Goal: Task Accomplishment & Management: Manage account settings

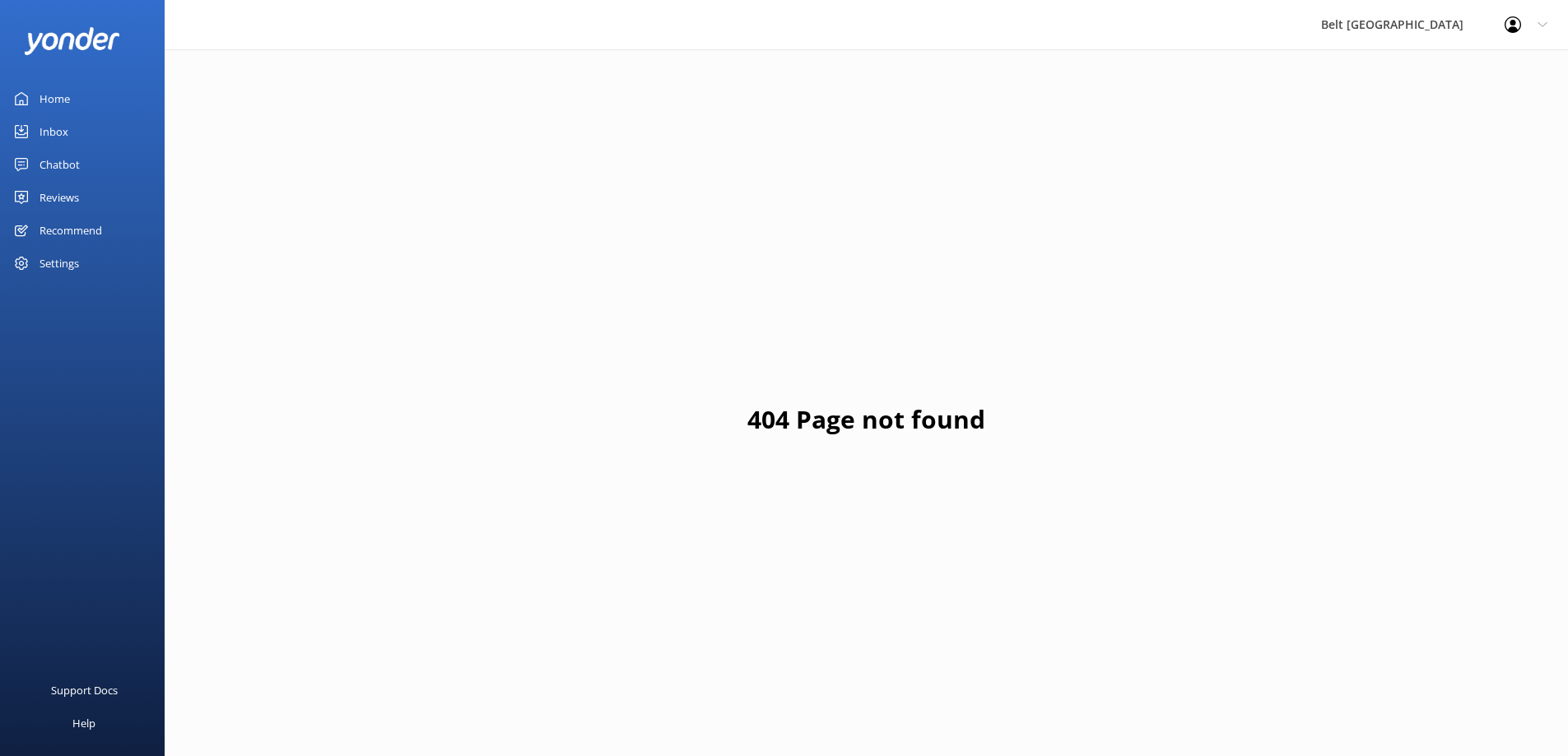
click at [75, 188] on div "Reviews" at bounding box center [59, 197] width 40 height 33
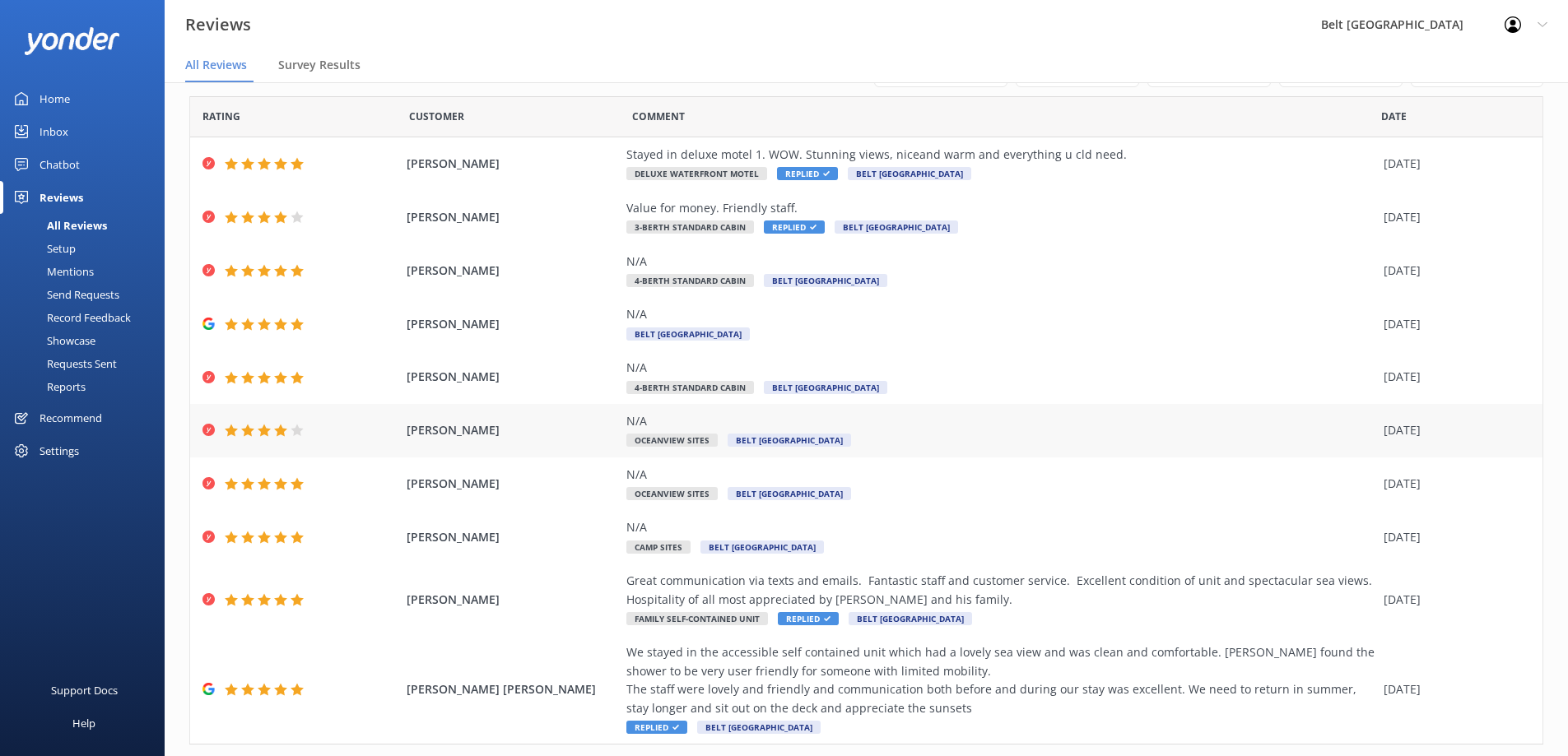
scroll to position [87, 0]
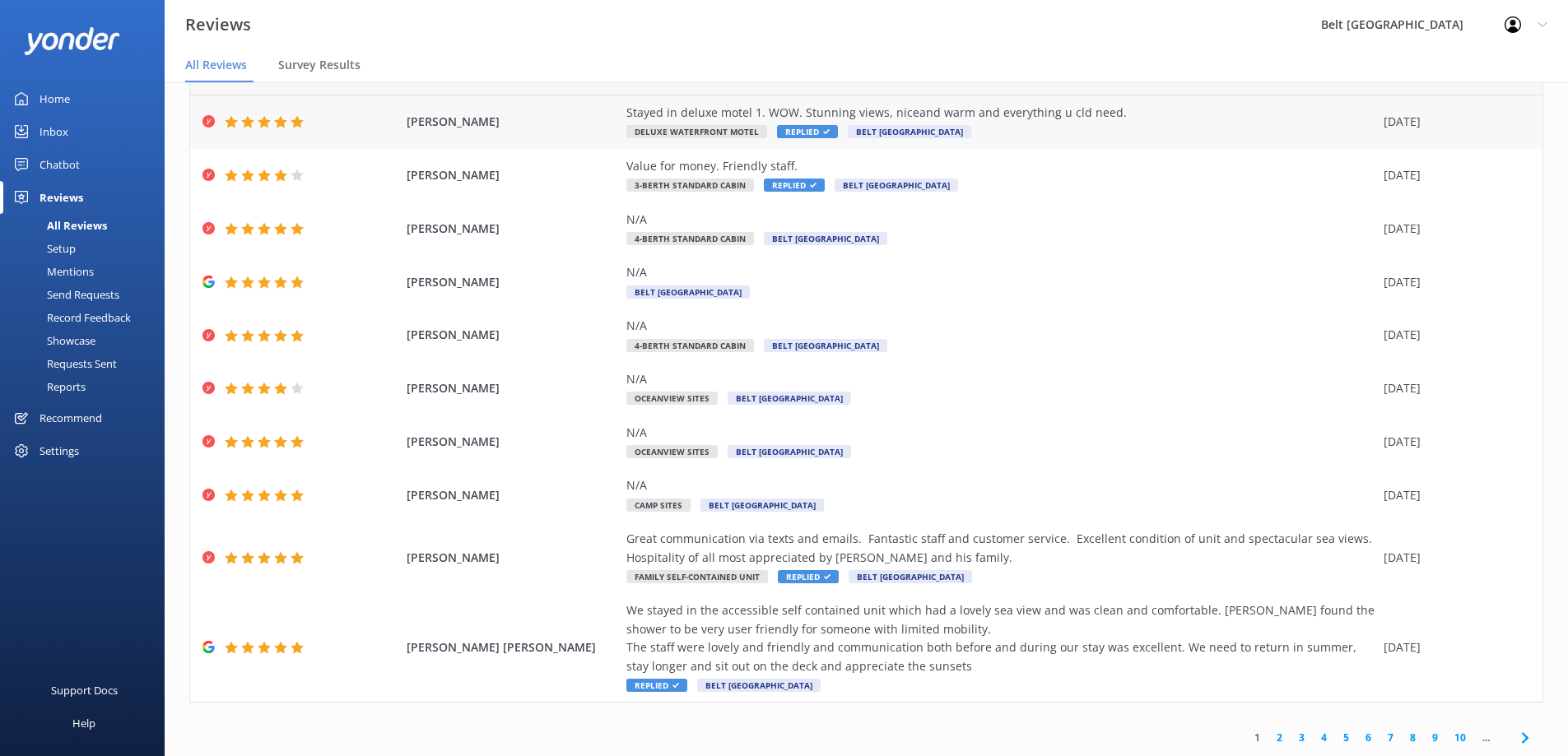
click at [802, 105] on div "Stayed in deluxe motel 1. WOW. Stunning views, niceand warm and everything u cl…" at bounding box center [1001, 112] width 749 height 18
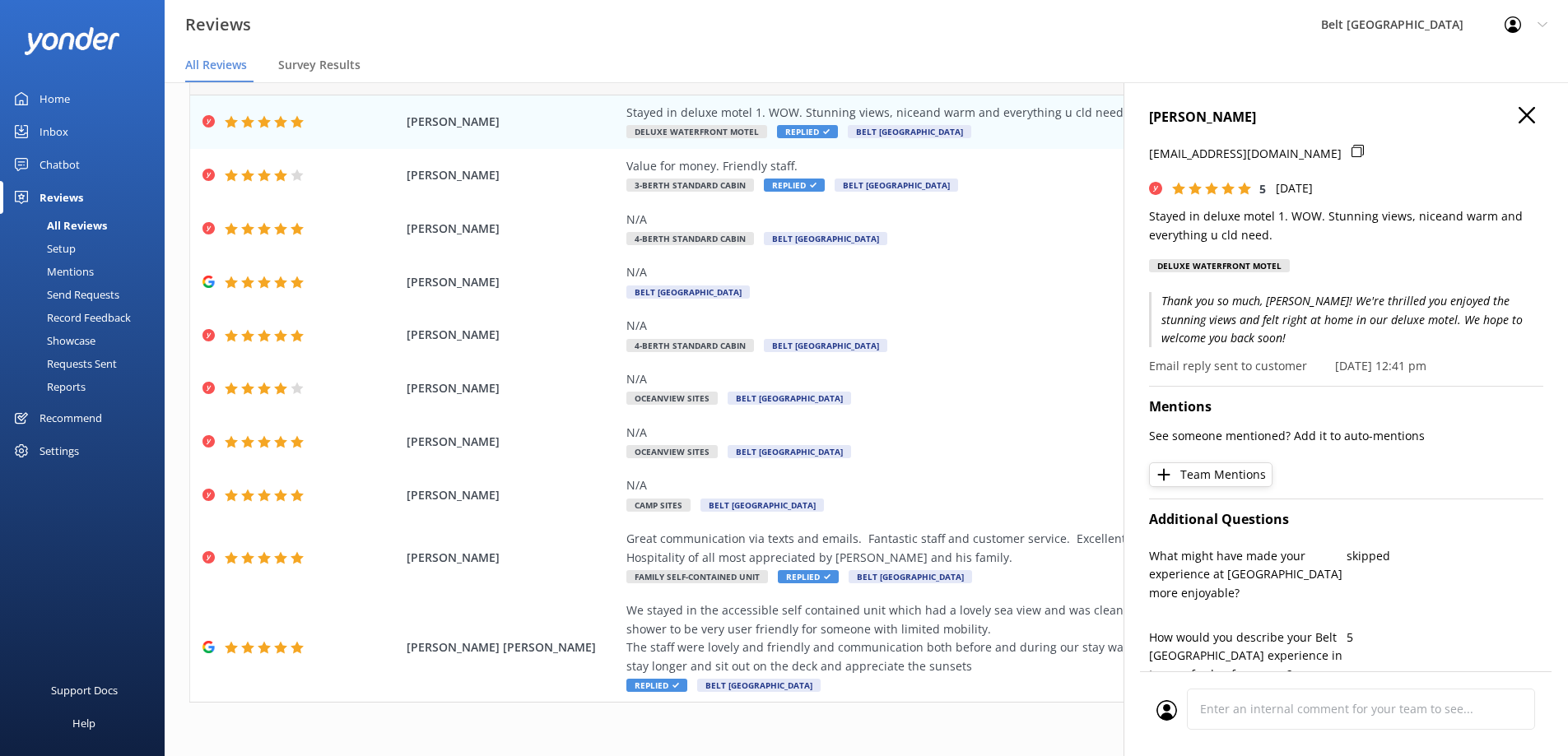
click at [1518, 113] on use at bounding box center [1527, 115] width 17 height 17
